Goal: Information Seeking & Learning: Learn about a topic

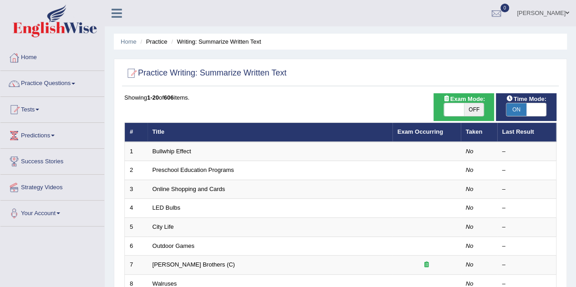
click at [55, 167] on link "Success Stories" at bounding box center [52, 160] width 104 height 23
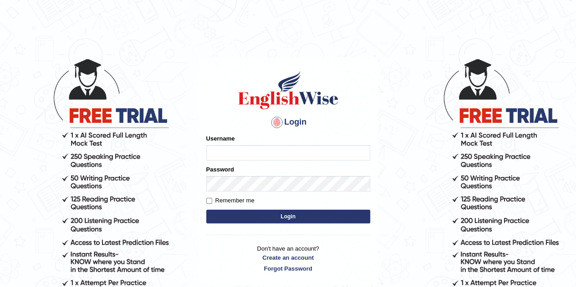
type input "Maricrisdd"
click at [209, 201] on input "Remember me" at bounding box center [209, 201] width 6 height 6
checkbox input "true"
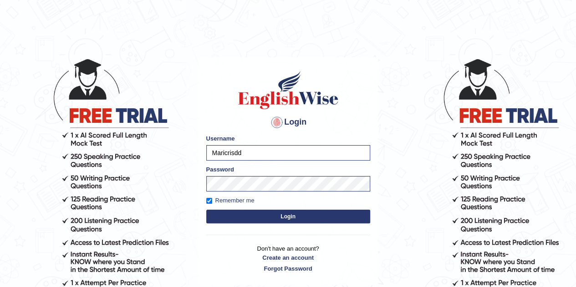
click at [303, 220] on button "Login" at bounding box center [288, 217] width 164 height 14
click at [317, 215] on button "Login" at bounding box center [288, 217] width 164 height 14
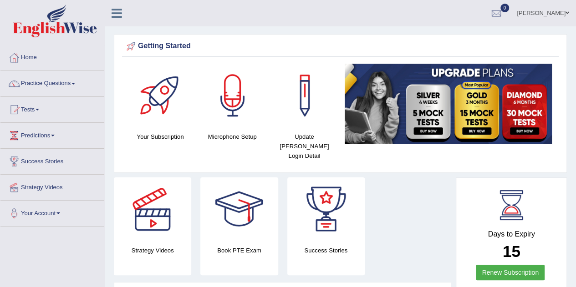
click at [75, 83] on span at bounding box center [73, 84] width 4 height 2
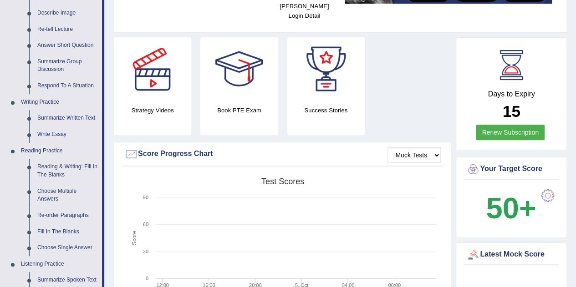
scroll to position [140, 0]
click at [82, 124] on link "Summarize Written Text" at bounding box center [67, 118] width 69 height 16
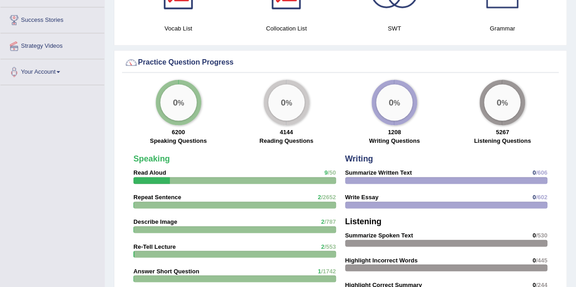
scroll to position [612, 0]
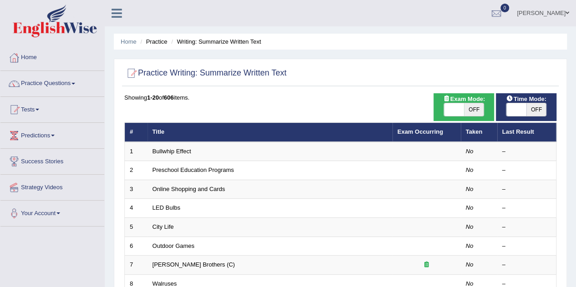
click at [75, 83] on span at bounding box center [73, 84] width 4 height 2
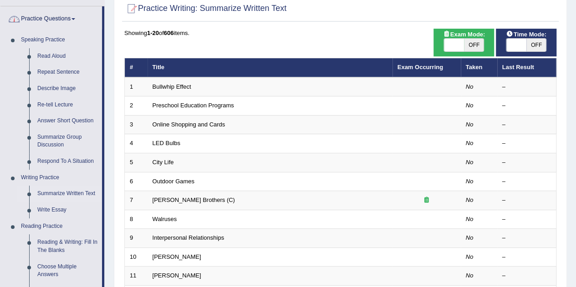
scroll to position [68, 0]
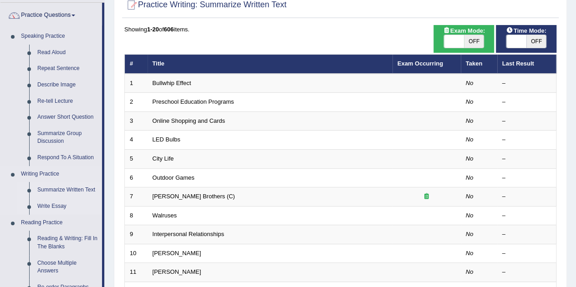
click at [61, 207] on link "Write Essay" at bounding box center [67, 206] width 69 height 16
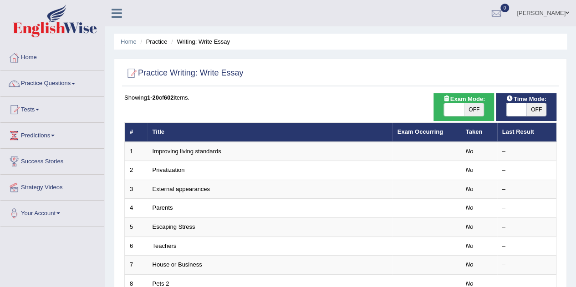
click at [75, 84] on span at bounding box center [73, 84] width 4 height 2
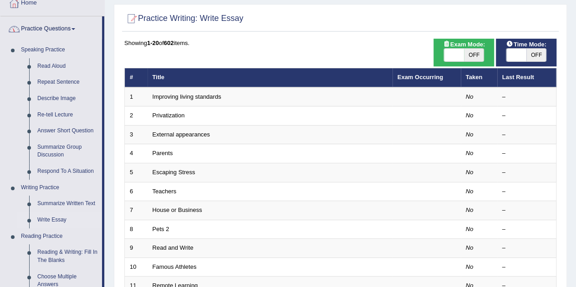
scroll to position [55, 0]
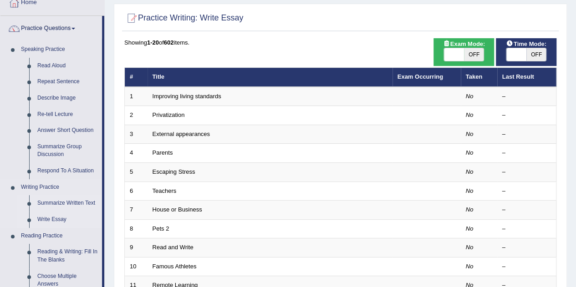
click at [85, 202] on link "Summarize Written Text" at bounding box center [67, 203] width 69 height 16
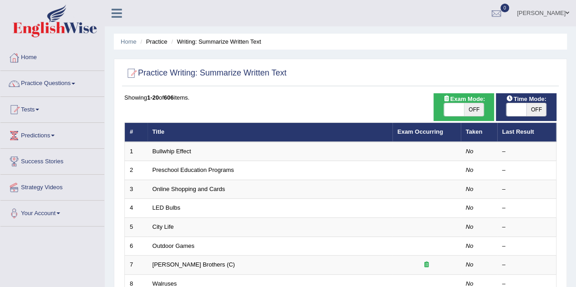
checkbox input "true"
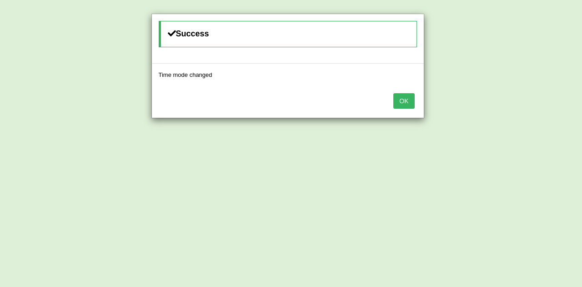
click at [408, 102] on button "OK" at bounding box center [404, 100] width 21 height 15
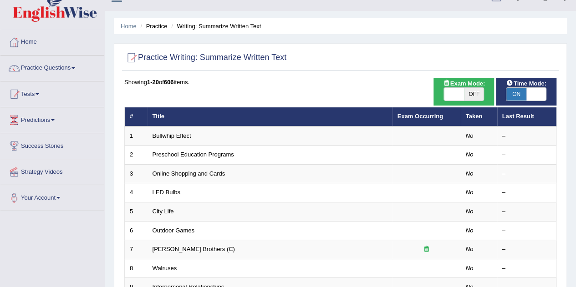
scroll to position [19, 0]
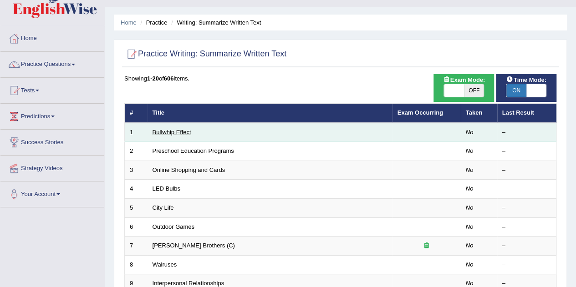
click at [170, 134] on link "Bullwhip Effect" at bounding box center [171, 132] width 39 height 7
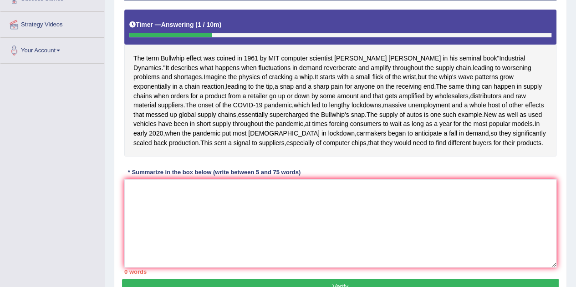
scroll to position [169, 0]
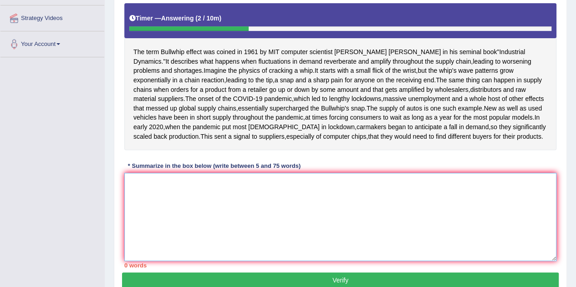
click at [247, 235] on textarea at bounding box center [340, 217] width 432 height 88
type textarea "t"
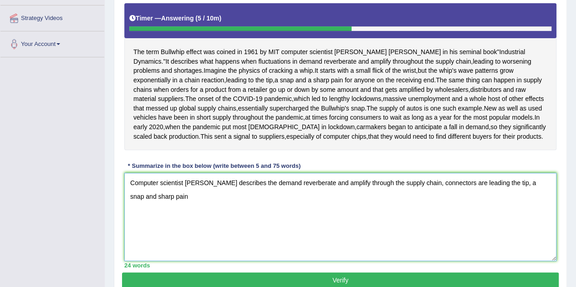
click at [461, 230] on textarea "Computer scientist jay Forrester describes the demand reverberate and amplify t…" at bounding box center [340, 217] width 432 height 88
click at [160, 243] on textarea "Computer scientist jay Forrester describes the demand reverberate and amplify t…" at bounding box center [340, 217] width 432 height 88
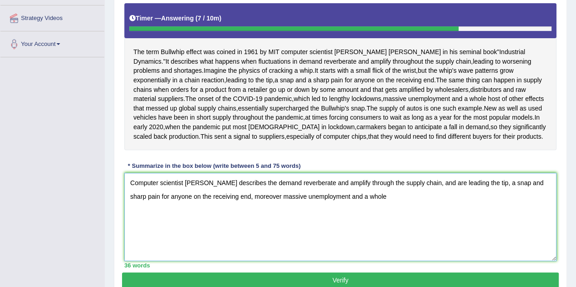
click at [470, 252] on textarea "Computer scientist jay Forrester describes the demand reverberate and amplify t…" at bounding box center [340, 217] width 432 height 88
click at [390, 254] on textarea "Computer scientist jay Forrester describes the demand reverberate and amplify t…" at bounding box center [340, 217] width 432 height 88
click at [185, 232] on textarea "Computer scientist jay Forrester describes the demand reverberate and amplify t…" at bounding box center [340, 217] width 432 height 88
click at [388, 242] on textarea "Computer scientist Jay Forrester describes the demand reverberate and amplify t…" at bounding box center [340, 217] width 432 height 88
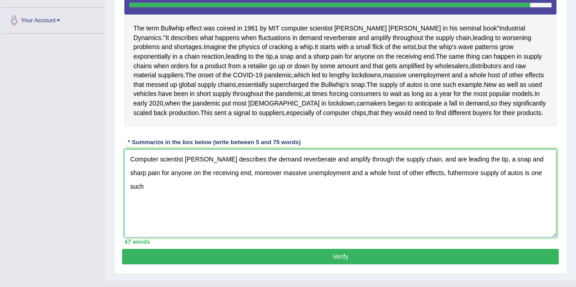
scroll to position [193, 0]
type textarea "Computer scientist Jay Forrester describes the demand reverberate and amplify t…"
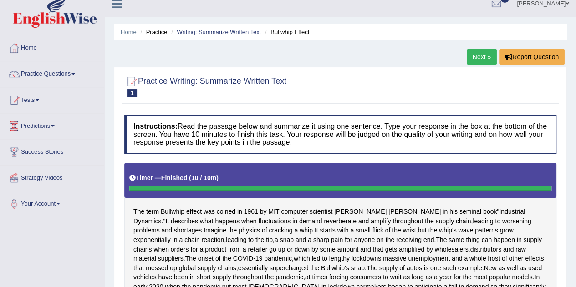
scroll to position [0, 0]
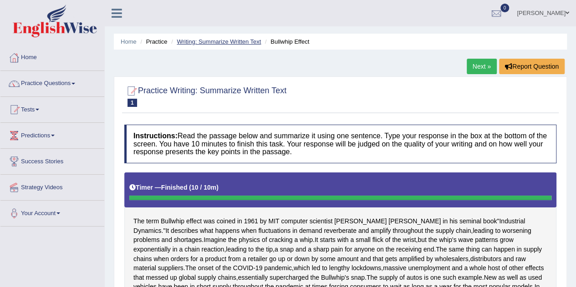
click at [213, 43] on link "Writing: Summarize Written Text" at bounding box center [219, 41] width 84 height 7
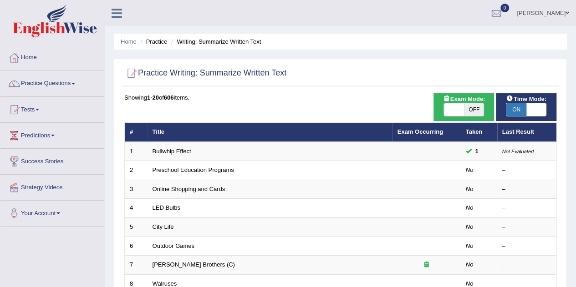
click at [75, 83] on span at bounding box center [73, 84] width 4 height 2
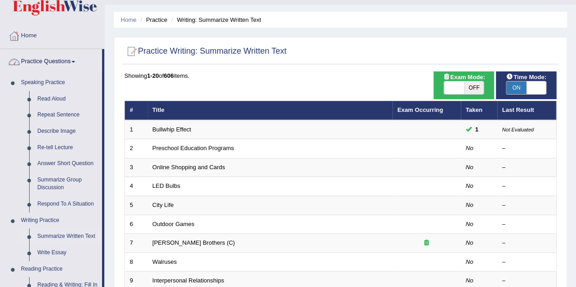
scroll to position [65, 0]
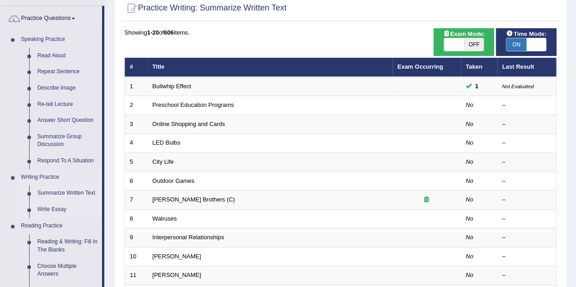
click at [63, 210] on link "Write Essay" at bounding box center [67, 210] width 69 height 16
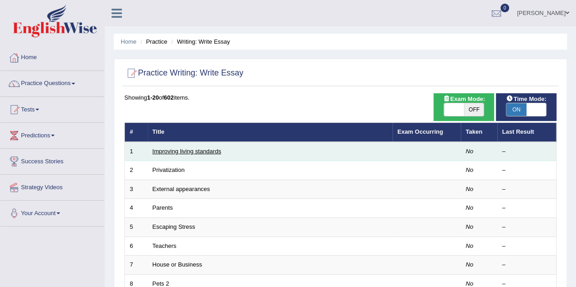
click at [202, 152] on link "Improving living standards" at bounding box center [186, 151] width 69 height 7
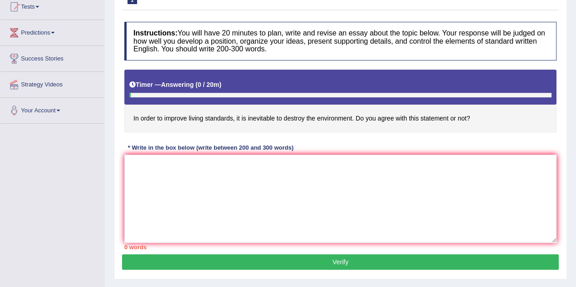
scroll to position [109, 0]
